Goal: Task Accomplishment & Management: Use online tool/utility

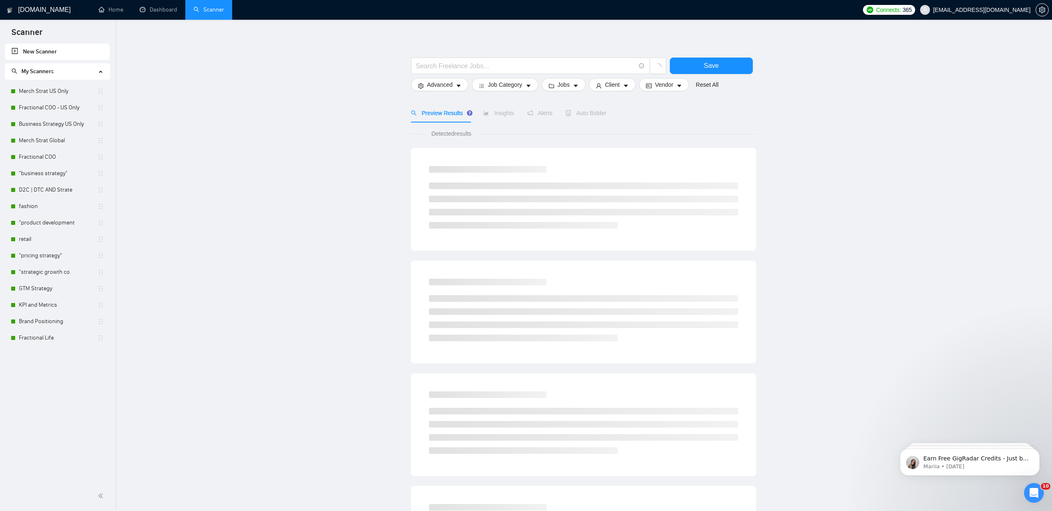
scroll to position [7, 0]
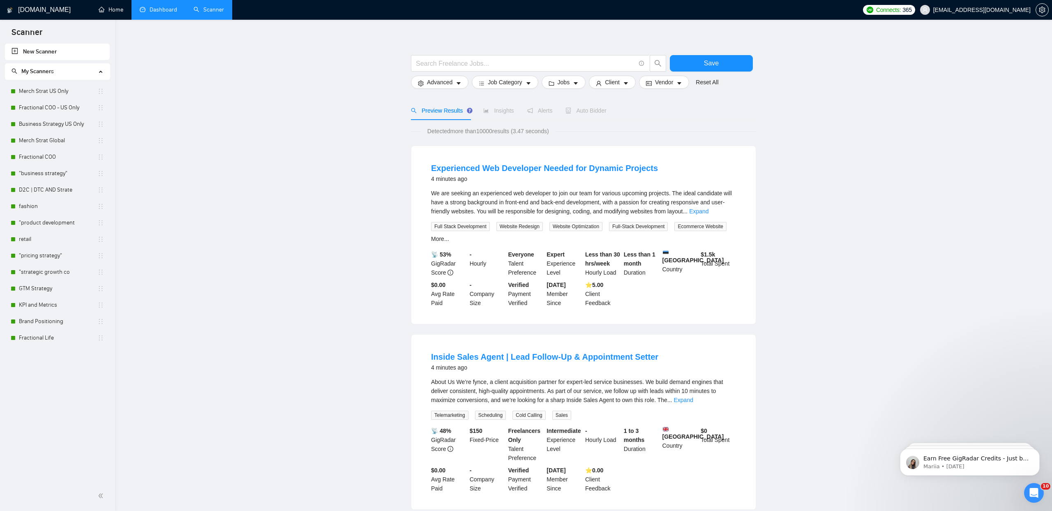
click at [159, 10] on link "Dashboard" at bounding box center [158, 9] width 37 height 7
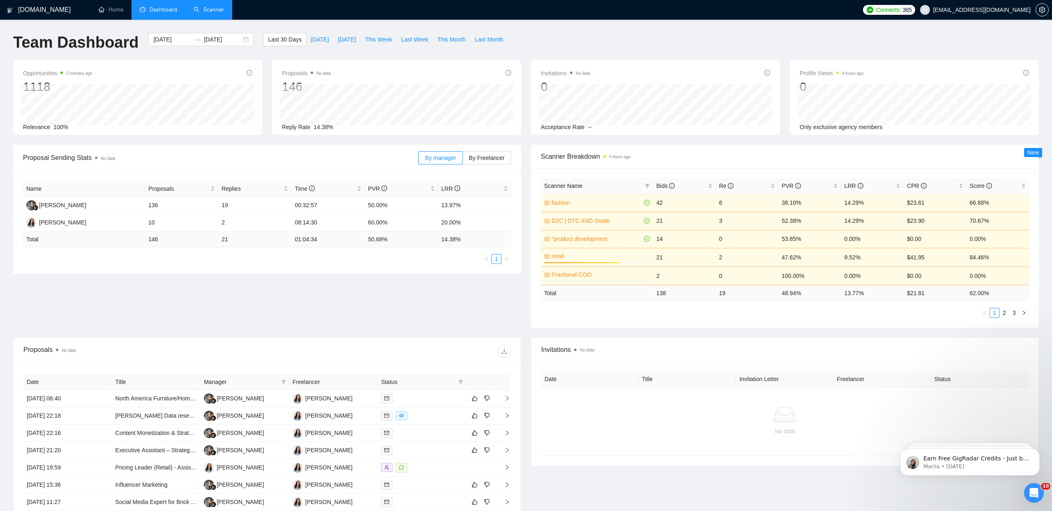
click at [207, 9] on link "Scanner" at bounding box center [209, 9] width 30 height 7
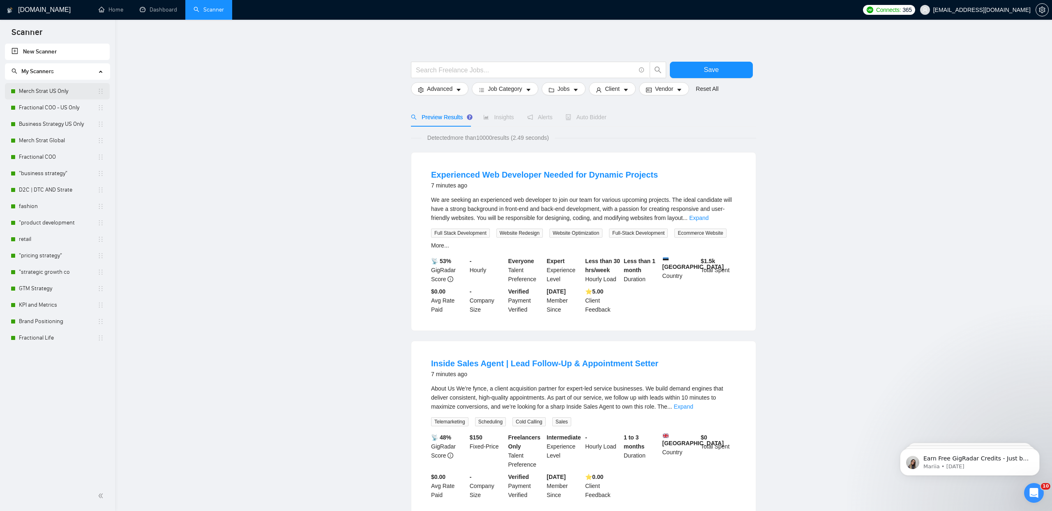
click at [45, 96] on link "Merch Strat US Only" at bounding box center [58, 91] width 78 height 16
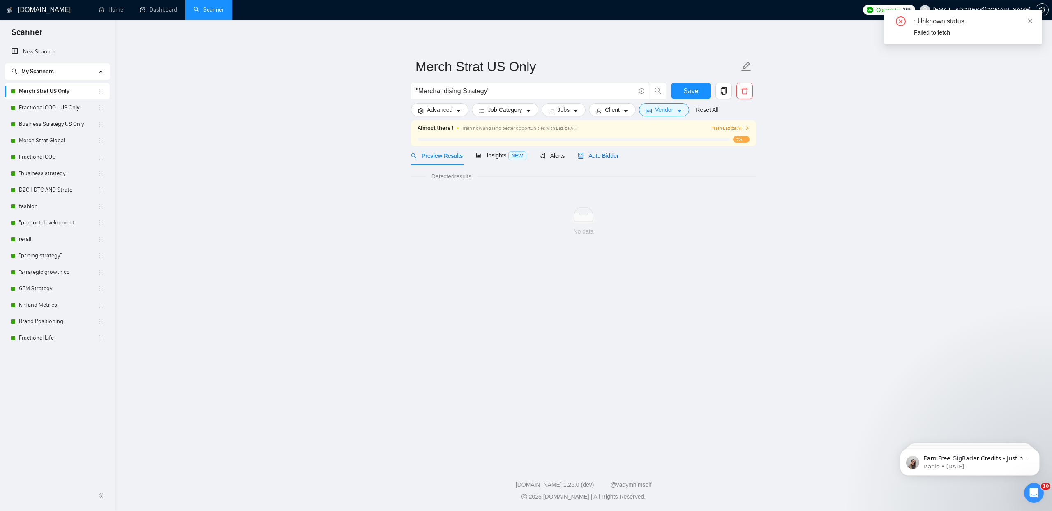
click at [597, 152] on span "Auto Bidder" at bounding box center [598, 155] width 41 height 7
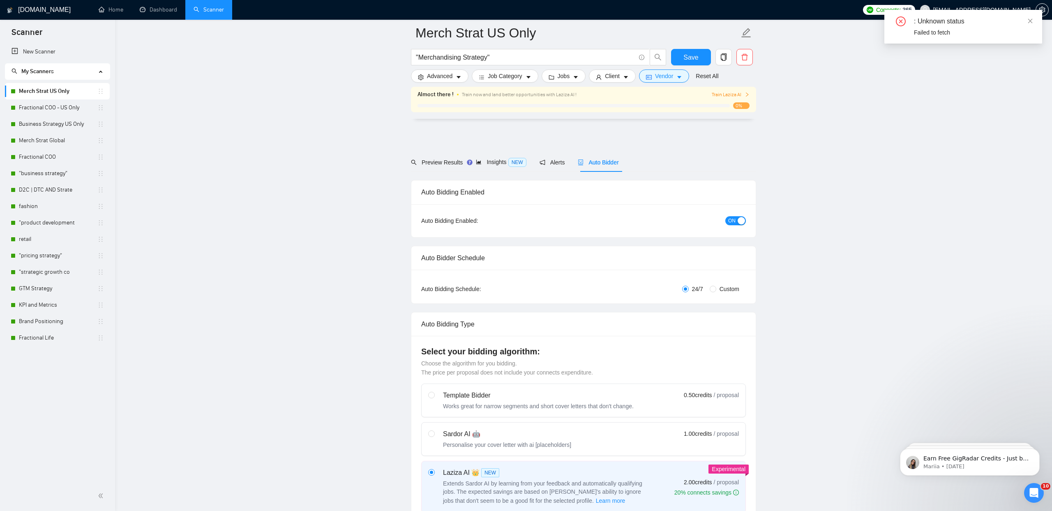
scroll to position [1540, 0]
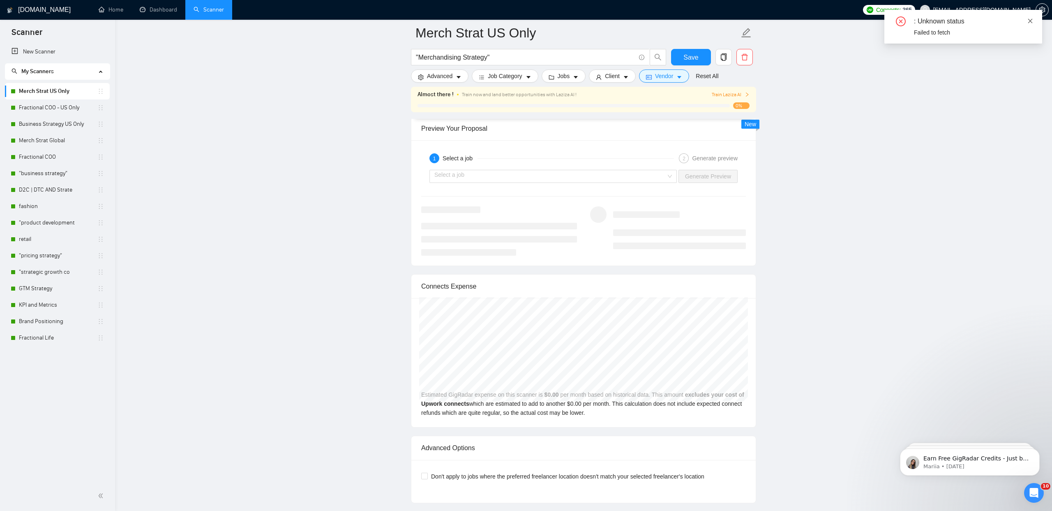
click at [1027, 19] on icon "close" at bounding box center [1030, 21] width 6 height 6
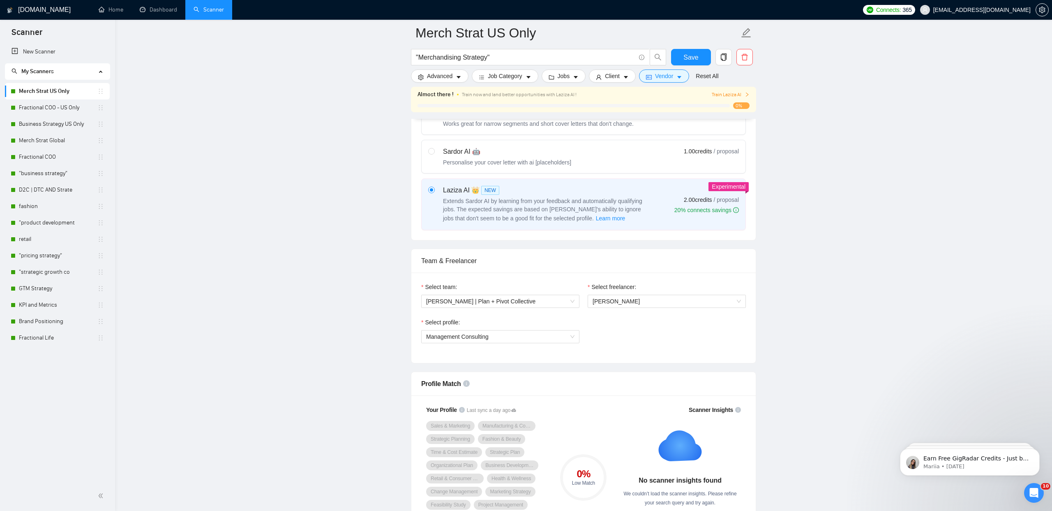
scroll to position [360, 0]
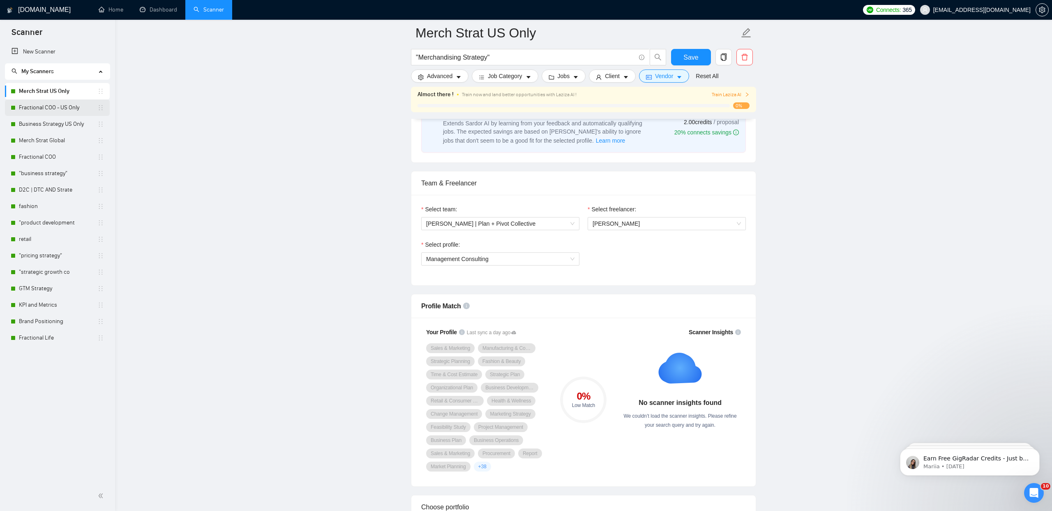
click at [41, 110] on link "Fractional COO - US Only" at bounding box center [58, 107] width 78 height 16
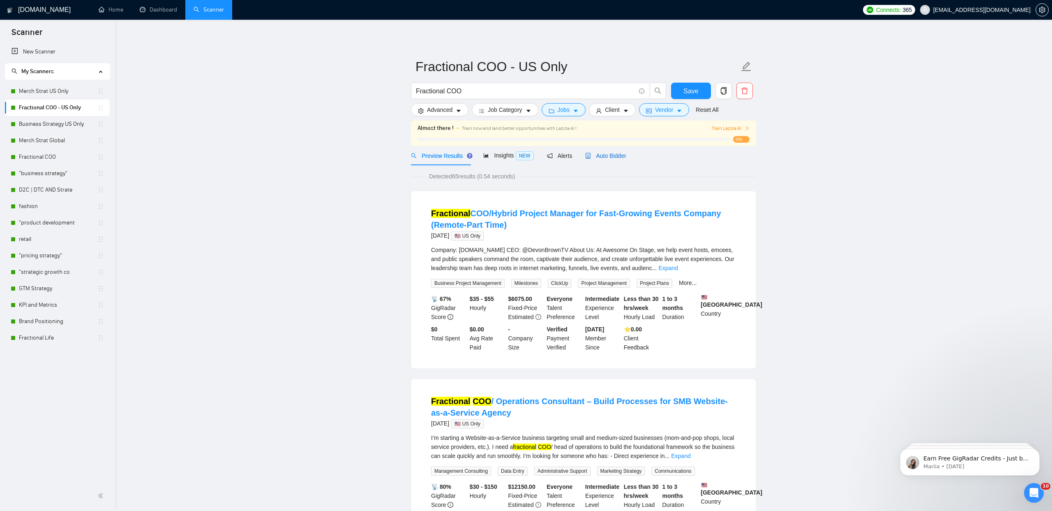
click at [601, 159] on span "Auto Bidder" at bounding box center [605, 155] width 41 height 7
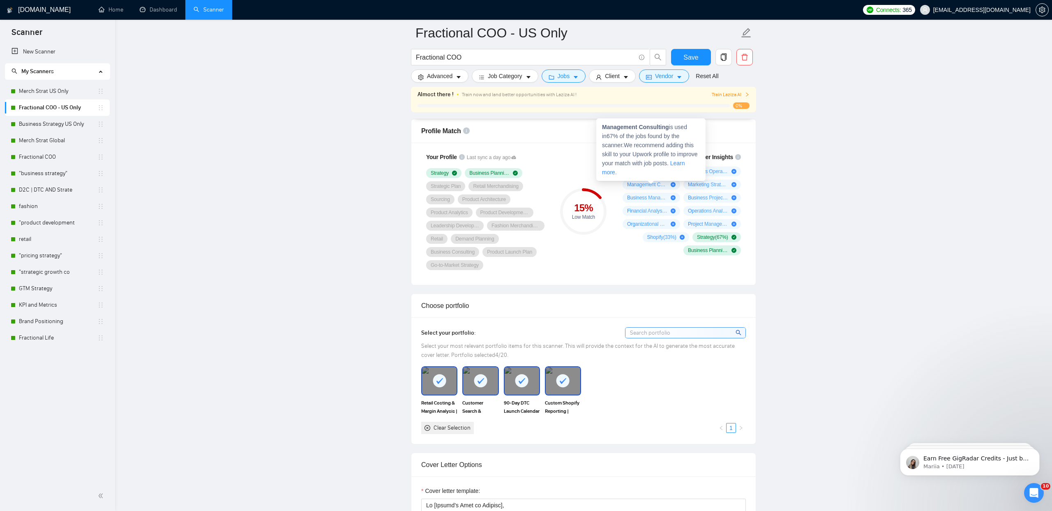
scroll to position [540, 0]
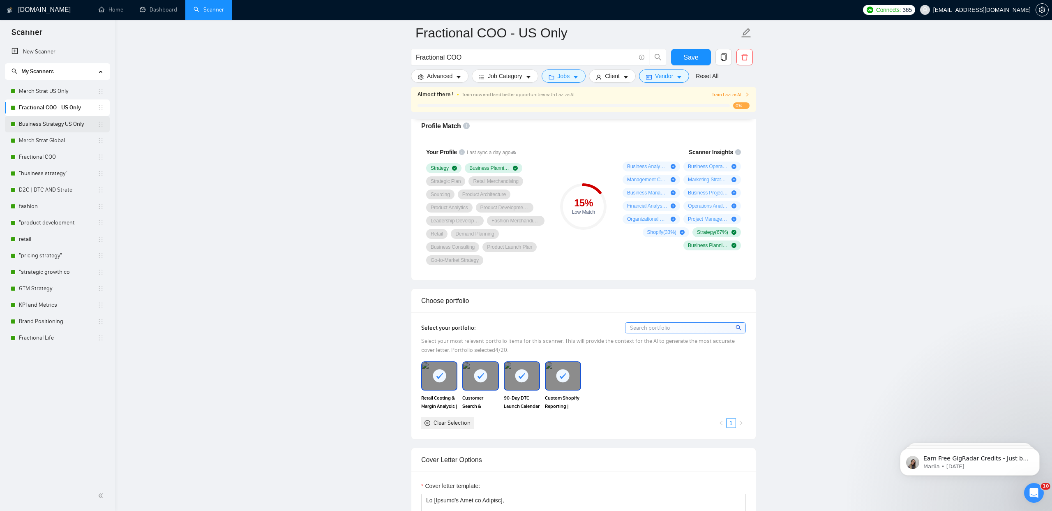
click at [57, 126] on link "Business Strategy US Only" at bounding box center [58, 124] width 78 height 16
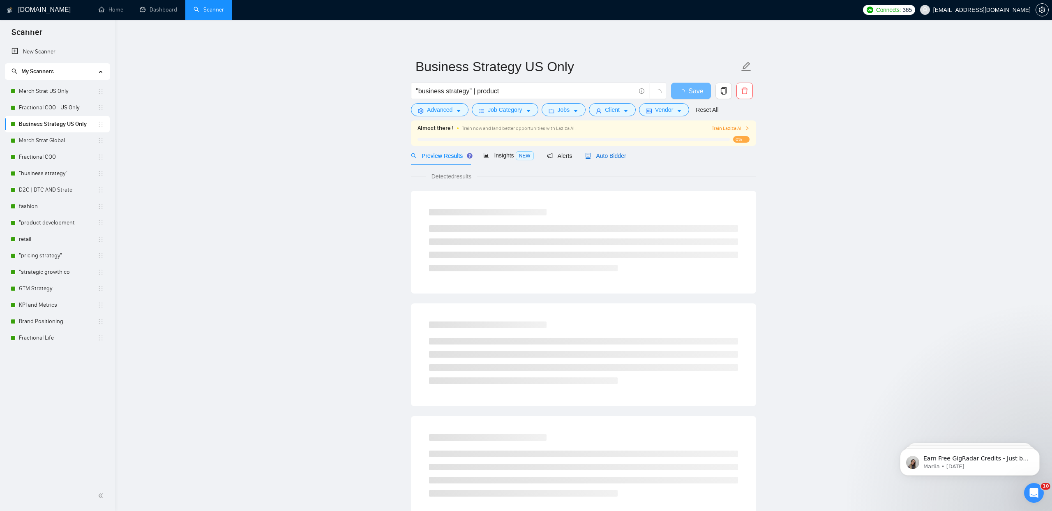
drag, startPoint x: 616, startPoint y: 152, endPoint x: 205, endPoint y: 177, distance: 411.6
click at [616, 152] on span "Auto Bidder" at bounding box center [605, 155] width 41 height 7
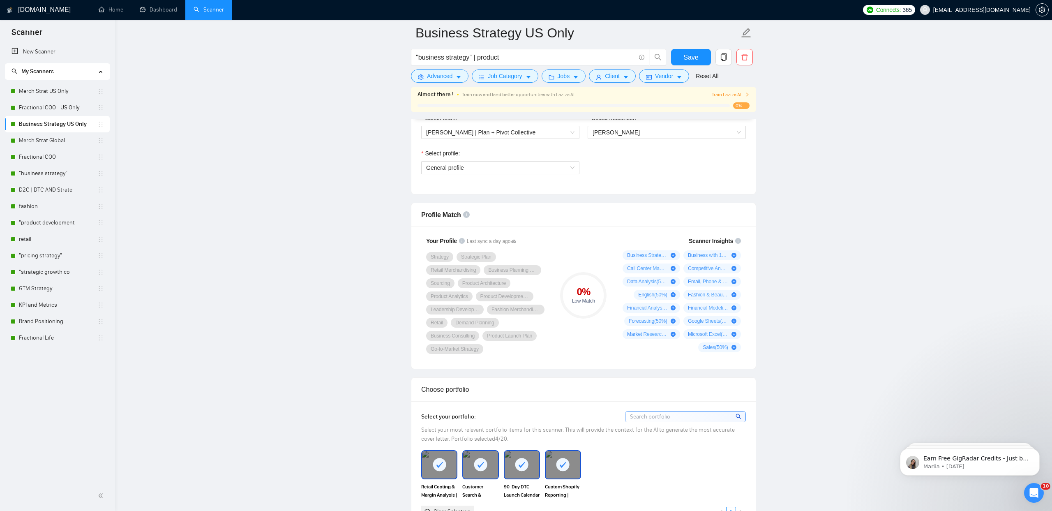
scroll to position [521, 0]
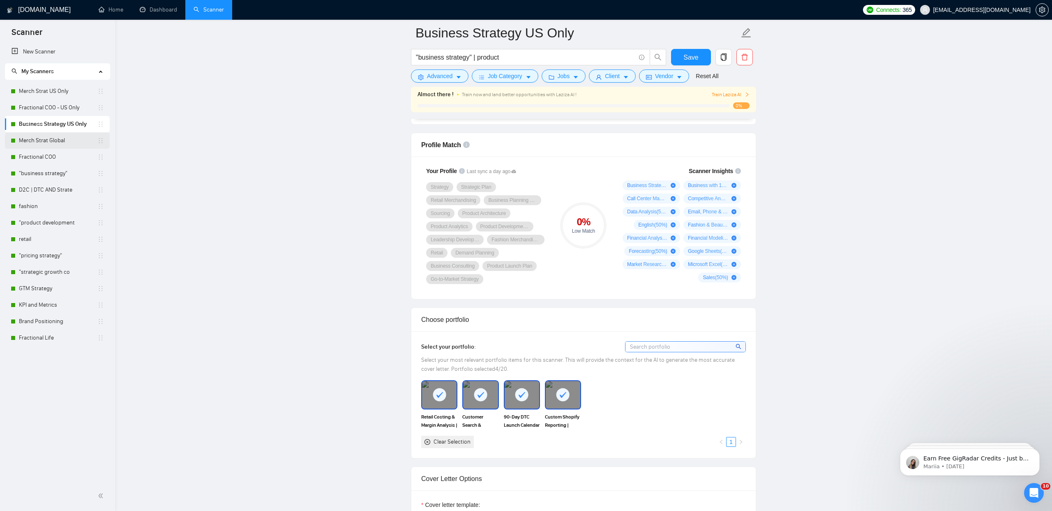
click at [50, 144] on link "Merch Strat Global" at bounding box center [58, 140] width 78 height 16
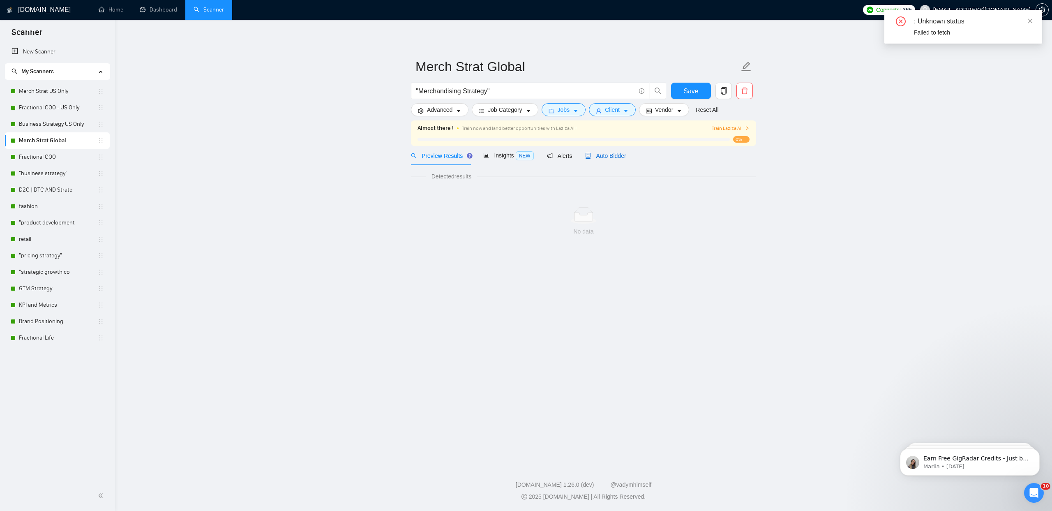
click at [597, 152] on div "Auto Bidder" at bounding box center [605, 155] width 41 height 9
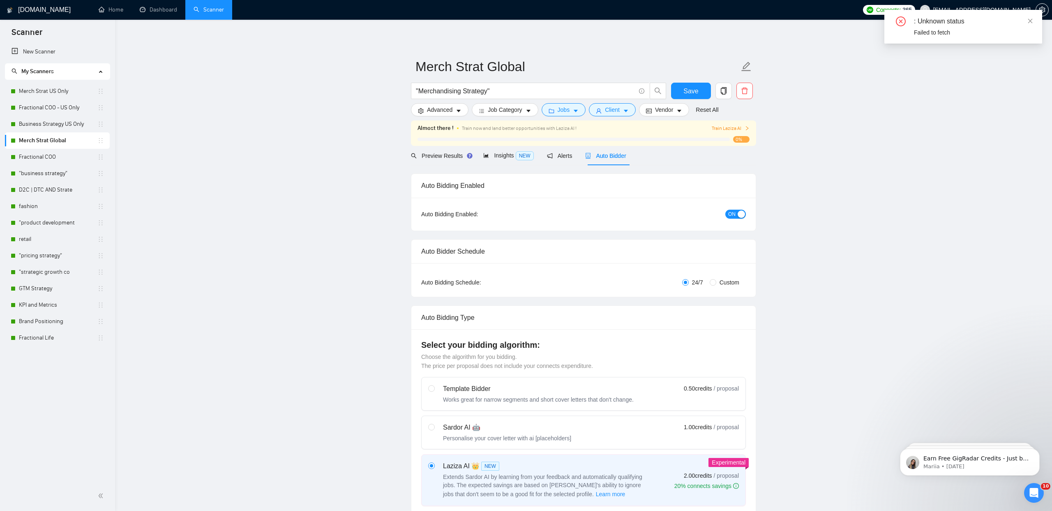
click at [597, 152] on div "Auto Bidder" at bounding box center [605, 155] width 41 height 9
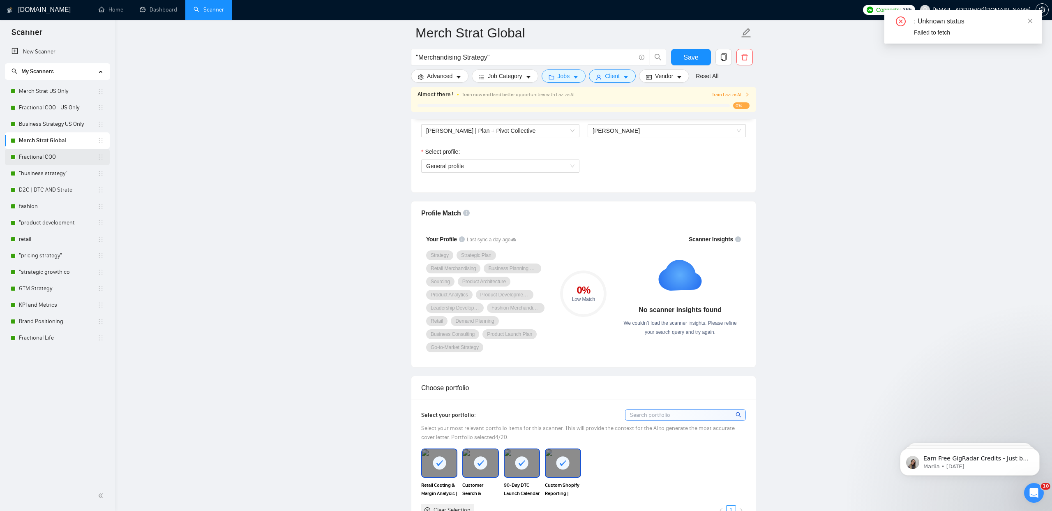
click at [56, 154] on link "Fractional COO" at bounding box center [58, 157] width 78 height 16
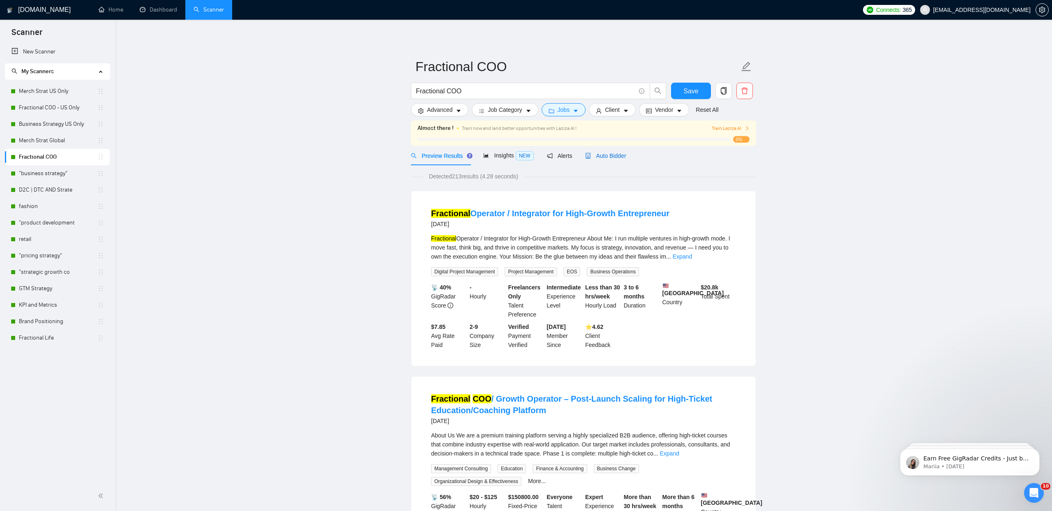
click at [594, 157] on span "Auto Bidder" at bounding box center [605, 155] width 41 height 7
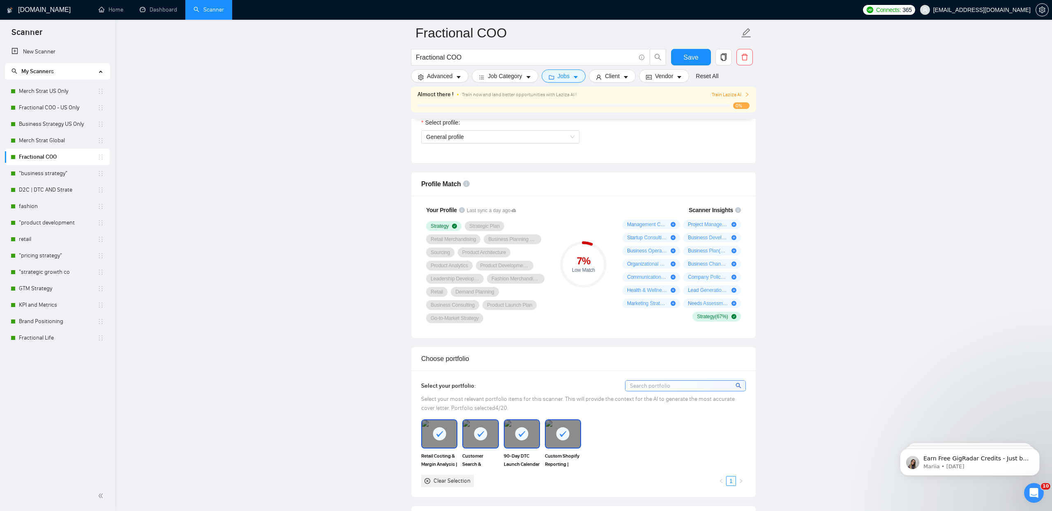
scroll to position [480, 0]
click at [60, 175] on link ""business strategy"" at bounding box center [58, 173] width 78 height 16
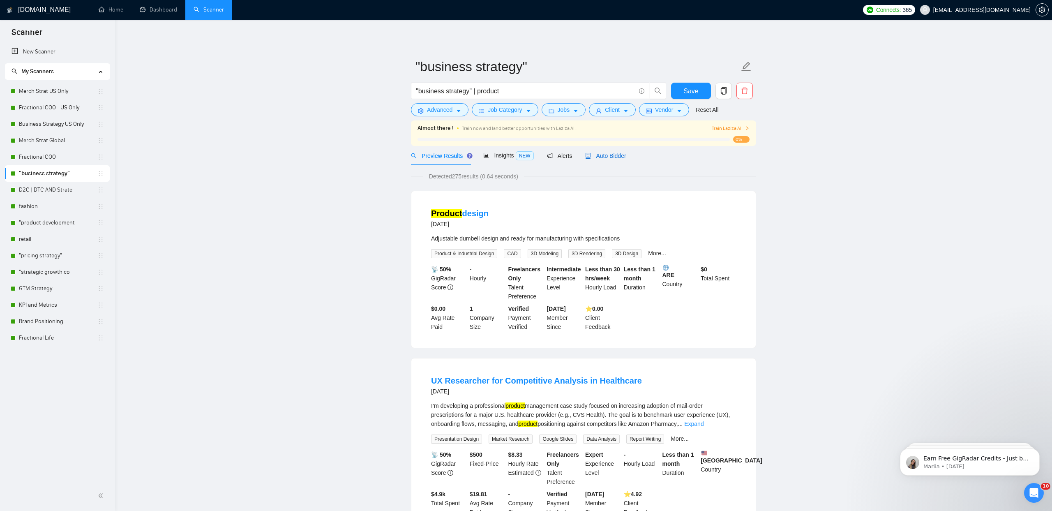
click at [599, 153] on span "Auto Bidder" at bounding box center [605, 155] width 41 height 7
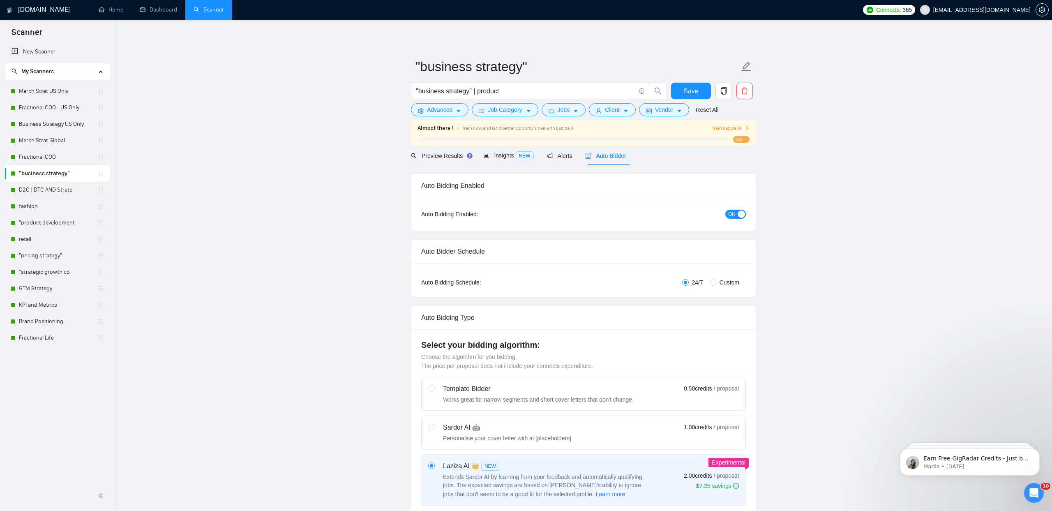
checkbox input "true"
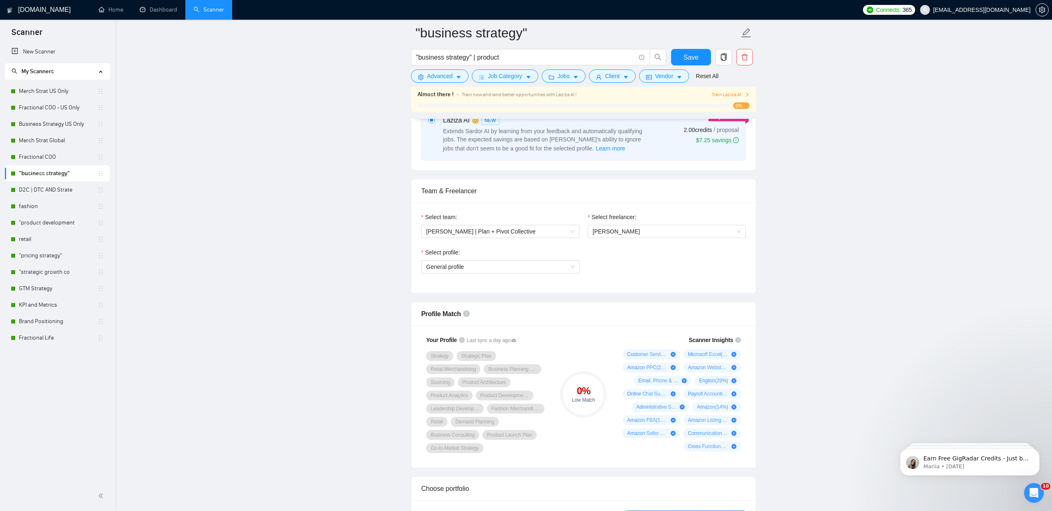
scroll to position [360, 0]
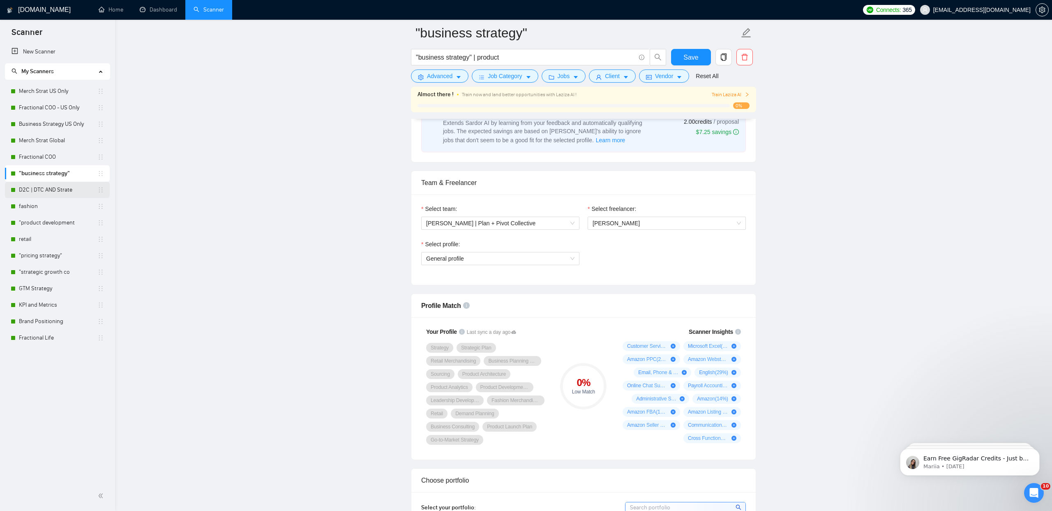
click at [51, 194] on link "D2C | DTC AND Strate" at bounding box center [58, 190] width 78 height 16
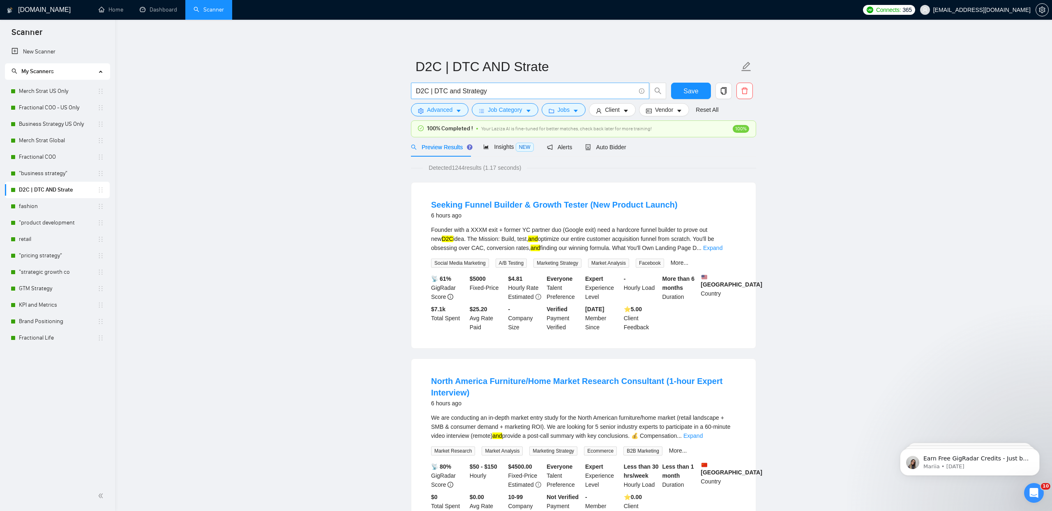
click at [453, 91] on input "D2C | DTC and Strategy" at bounding box center [525, 91] width 219 height 10
type input "D2C | DTC Strategy"
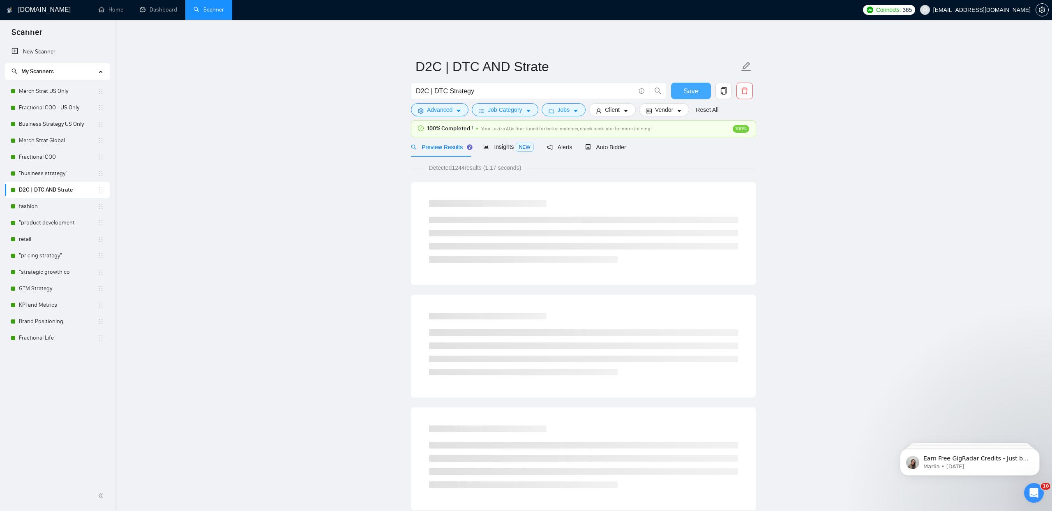
click at [689, 91] on span "Save" at bounding box center [690, 91] width 15 height 10
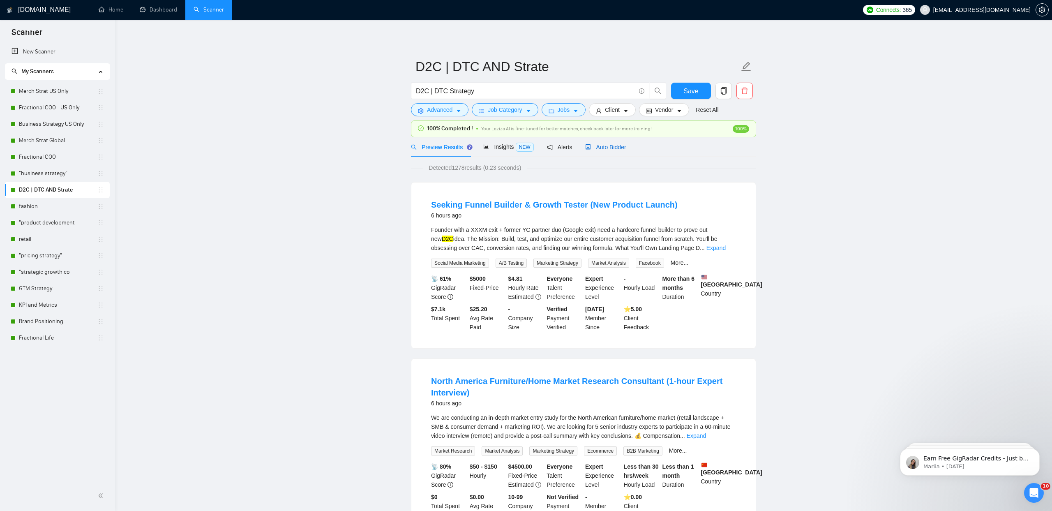
click at [606, 147] on span "Auto Bidder" at bounding box center [605, 147] width 41 height 7
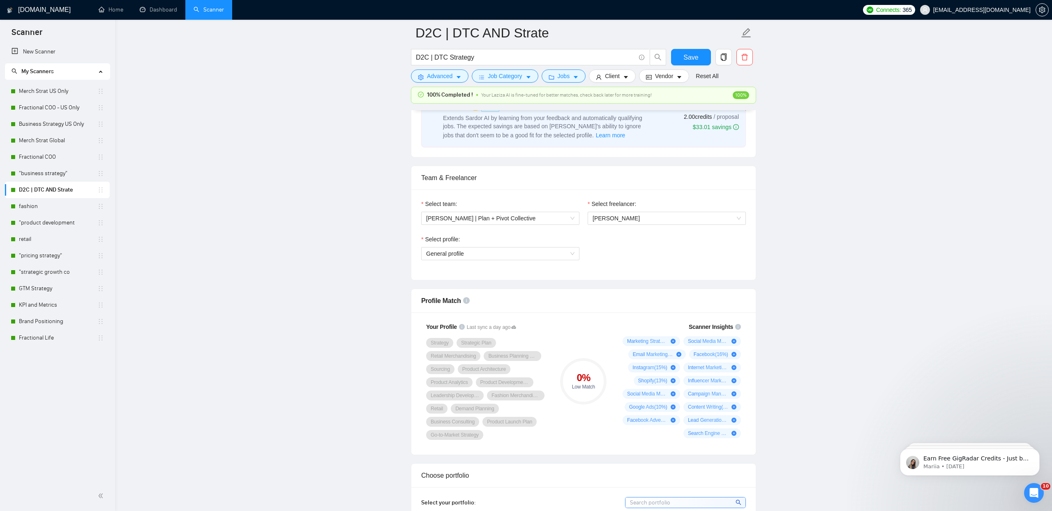
scroll to position [359, 0]
click at [59, 203] on link "fashion" at bounding box center [58, 206] width 78 height 16
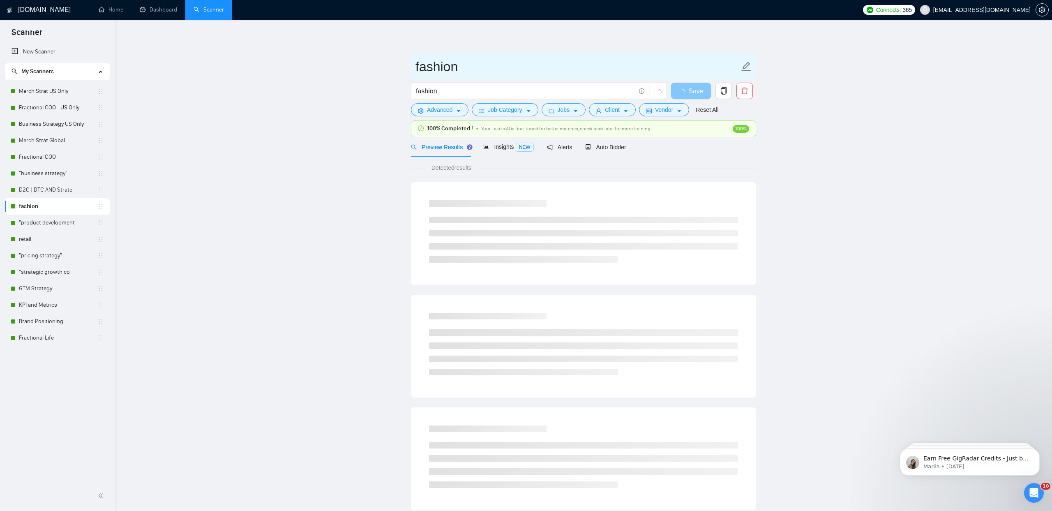
click at [694, 60] on input "fashion" at bounding box center [577, 66] width 324 height 21
click at [44, 185] on link "D2C | DTC AND Strate" at bounding box center [58, 190] width 78 height 16
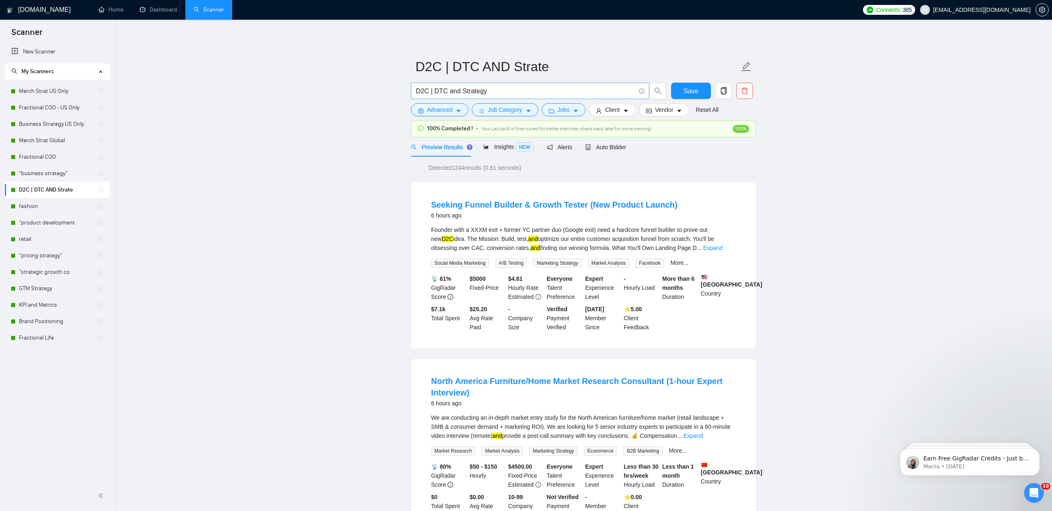
click at [450, 89] on input "D2C | DTC and Strategy" at bounding box center [525, 91] width 219 height 10
click at [657, 95] on button "button" at bounding box center [658, 91] width 16 height 16
type input "D2C | DTC Strategy"
click at [692, 92] on span "Save" at bounding box center [690, 91] width 15 height 10
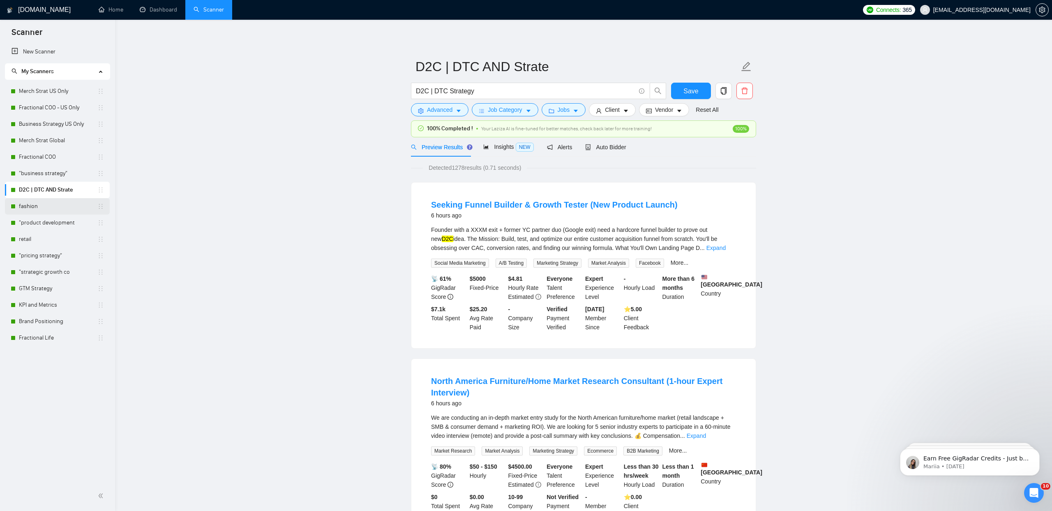
click at [45, 205] on link "fashion" at bounding box center [58, 206] width 78 height 16
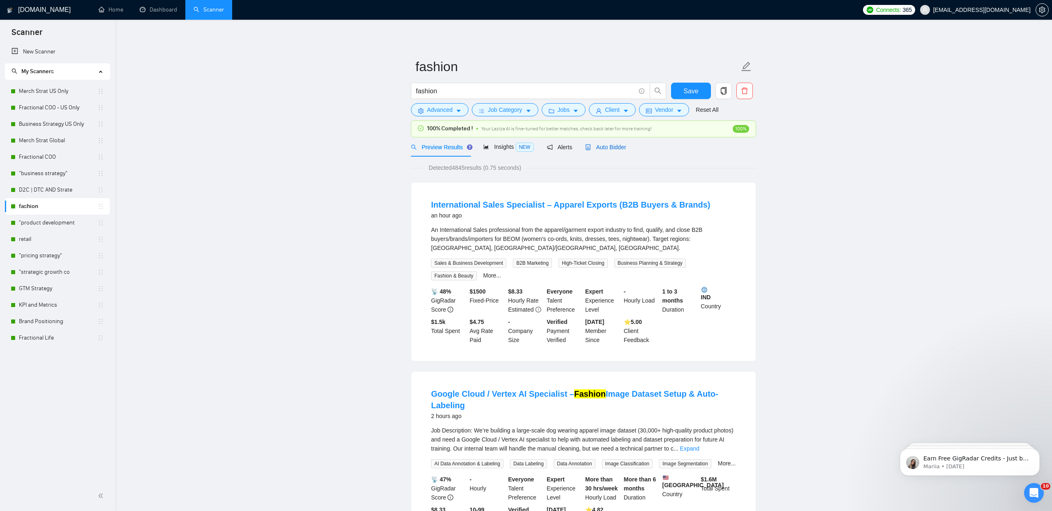
click at [611, 145] on span "Auto Bidder" at bounding box center [605, 147] width 41 height 7
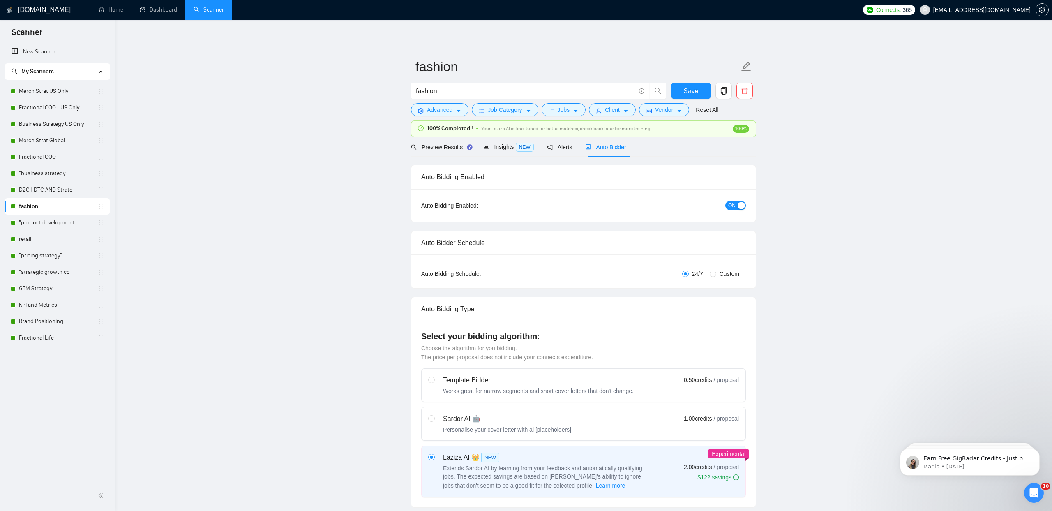
checkbox input "true"
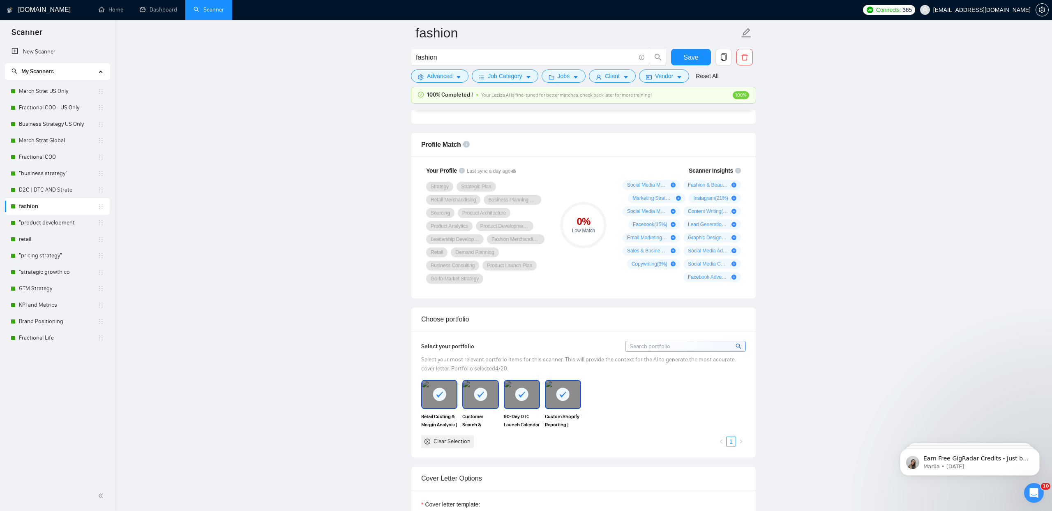
scroll to position [525, 0]
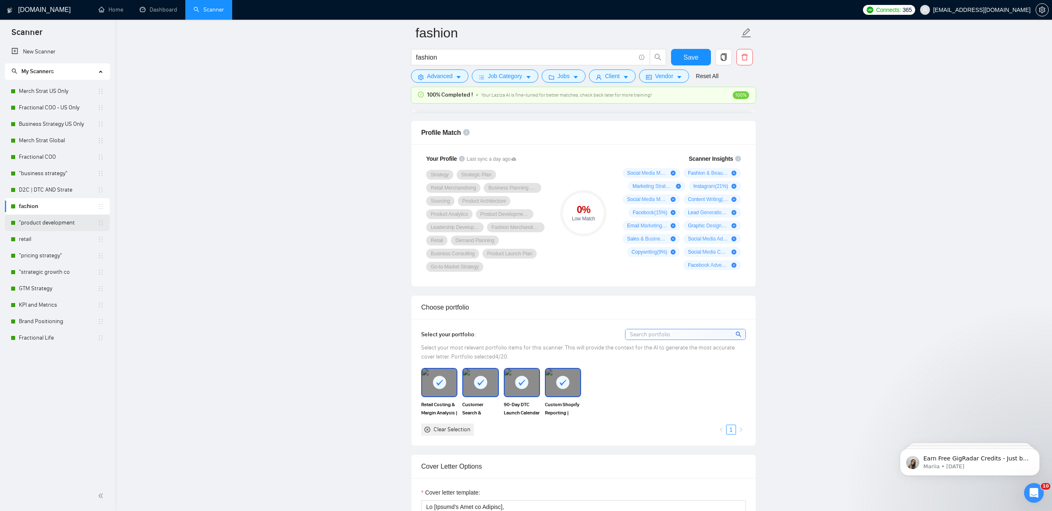
click at [58, 219] on link ""product development" at bounding box center [58, 222] width 78 height 16
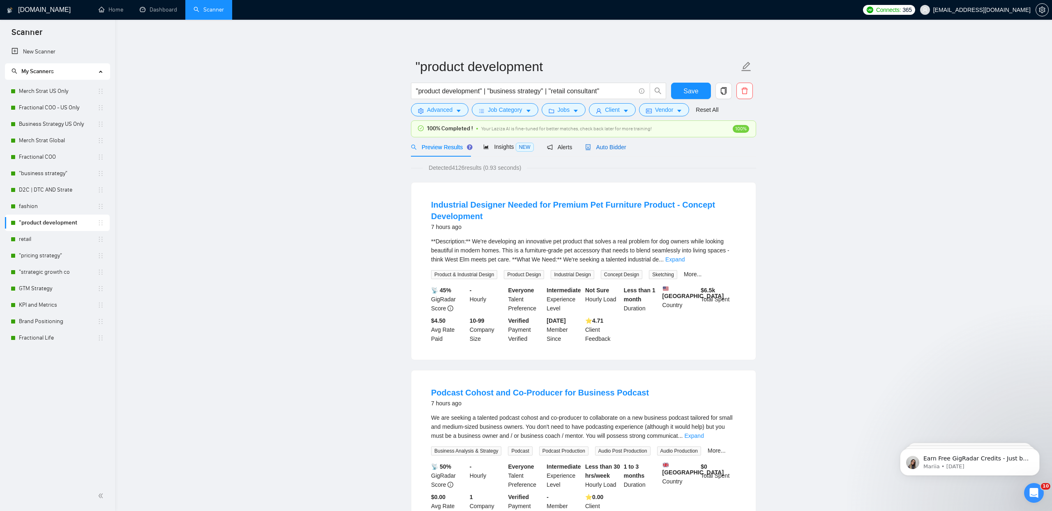
click at [605, 148] on span "Auto Bidder" at bounding box center [605, 147] width 41 height 7
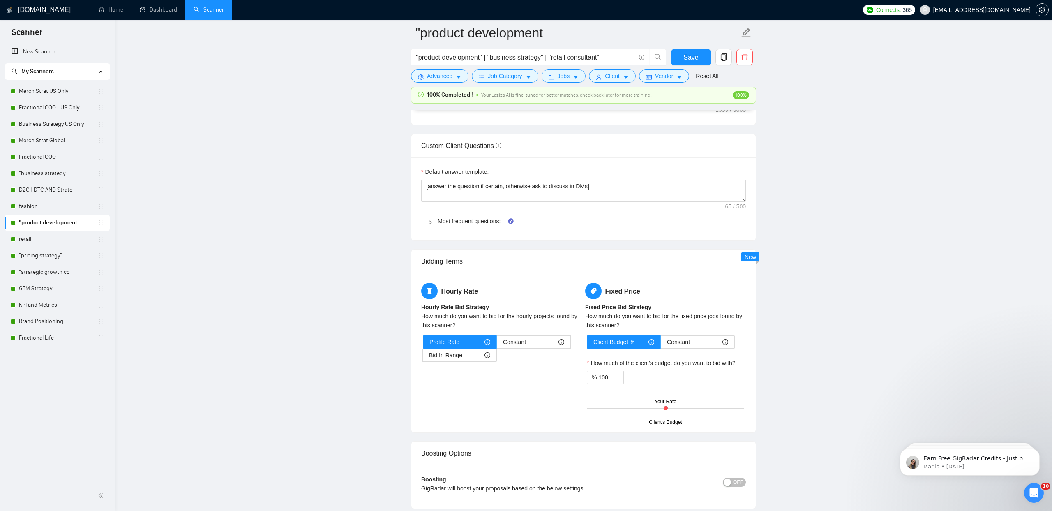
scroll to position [1112, 0]
